Goal: Task Accomplishment & Management: Manage account settings

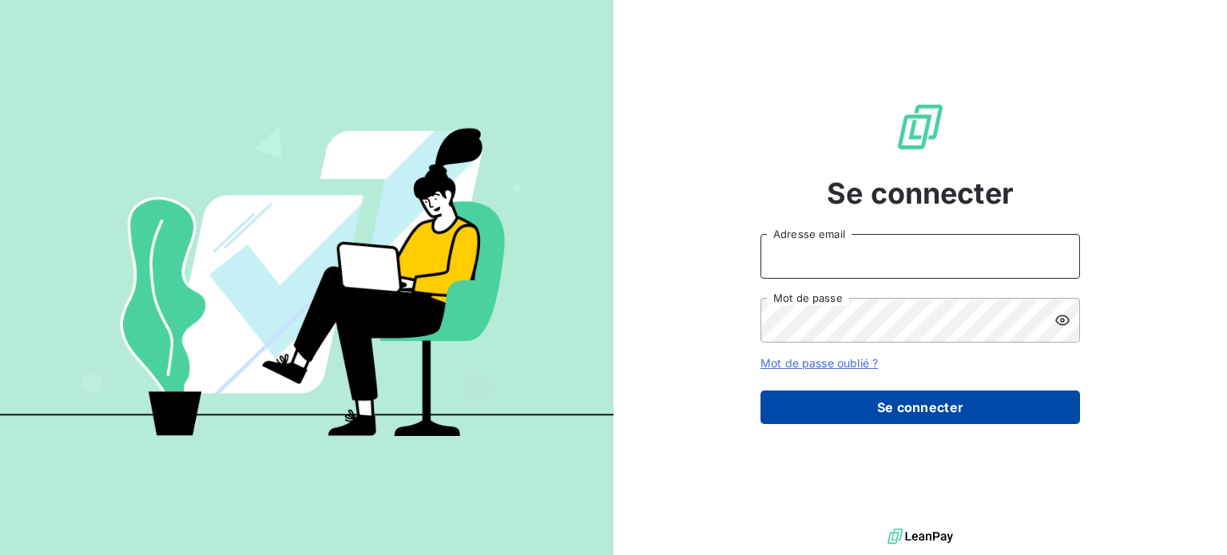
type input "[PERSON_NAME][EMAIL_ADDRESS][PERSON_NAME][DOMAIN_NAME]"
click at [938, 408] on button "Se connecter" at bounding box center [919, 408] width 319 height 34
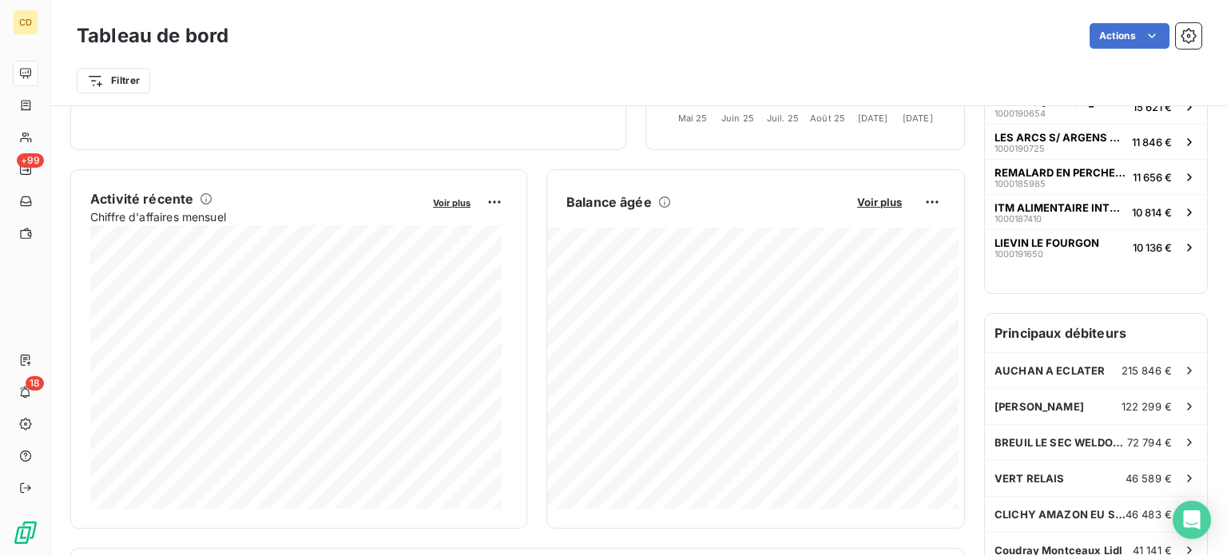
scroll to position [247, 0]
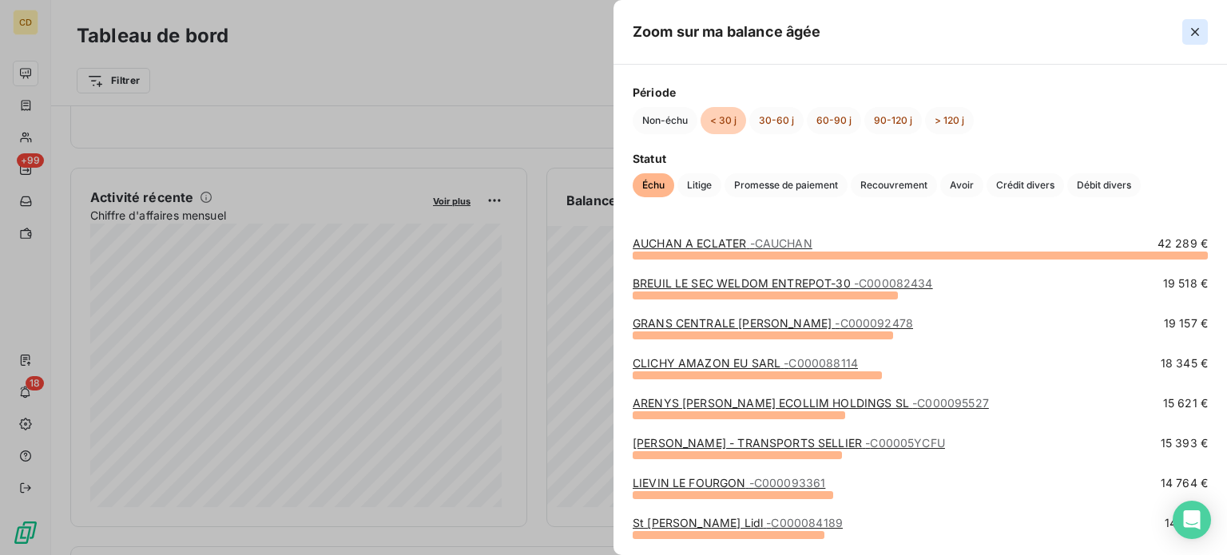
drag, startPoint x: 1189, startPoint y: 38, endPoint x: 1198, endPoint y: 25, distance: 16.0
click at [1198, 25] on icon "button" at bounding box center [1195, 32] width 16 height 16
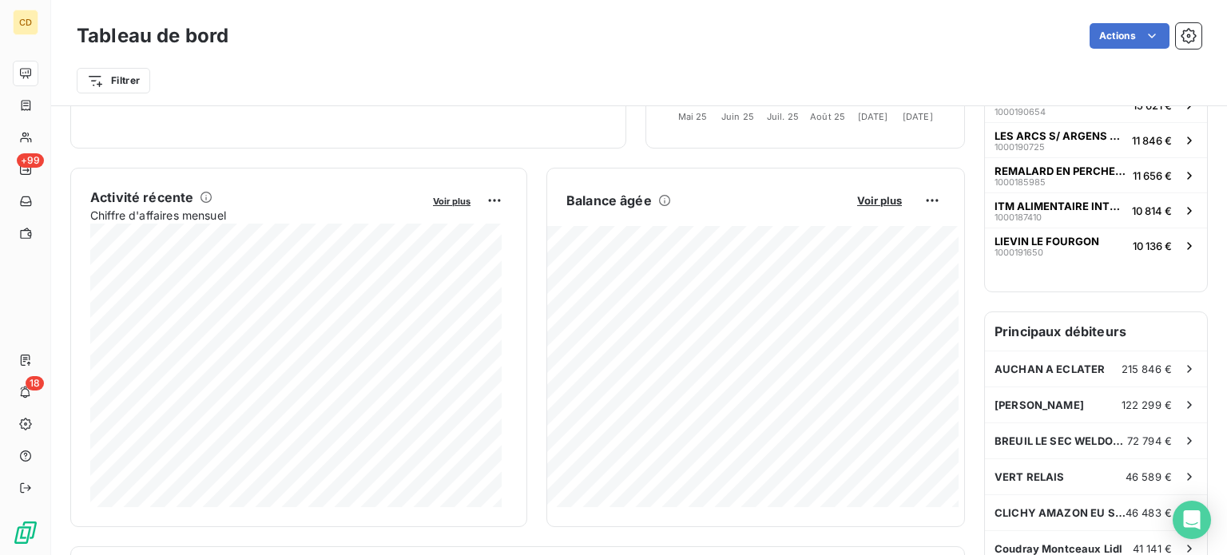
drag, startPoint x: 1223, startPoint y: 6, endPoint x: 422, endPoint y: 143, distance: 812.8
drag, startPoint x: 422, startPoint y: 143, endPoint x: 1214, endPoint y: 263, distance: 801.4
drag, startPoint x: 1214, startPoint y: 263, endPoint x: 872, endPoint y: 81, distance: 387.3
click at [872, 81] on div "Filtrer" at bounding box center [639, 80] width 1125 height 30
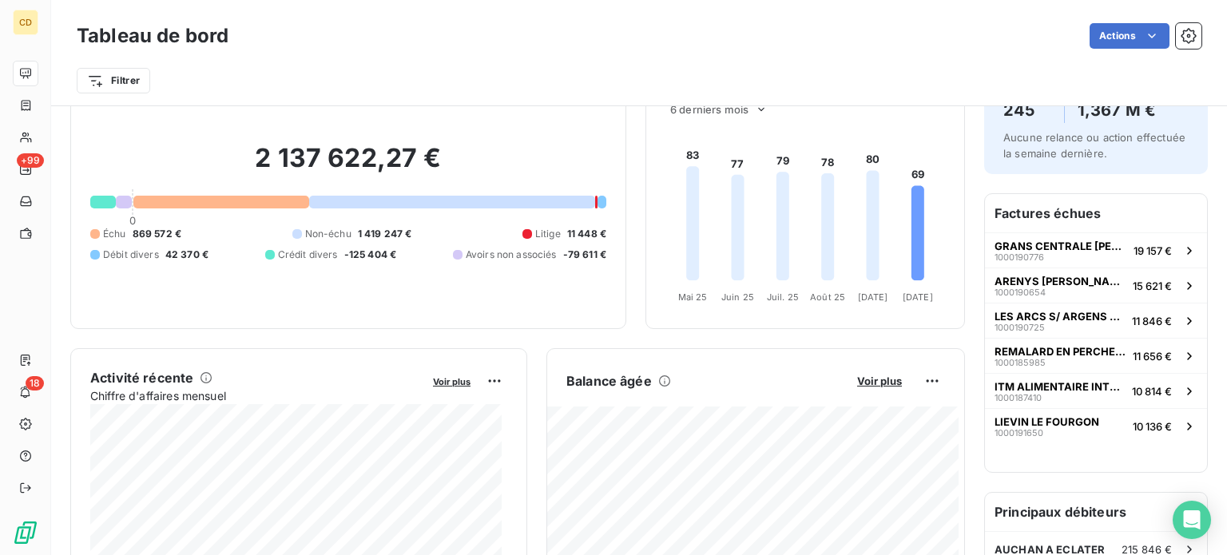
scroll to position [0, 0]
